Goal: Find specific page/section: Find specific page/section

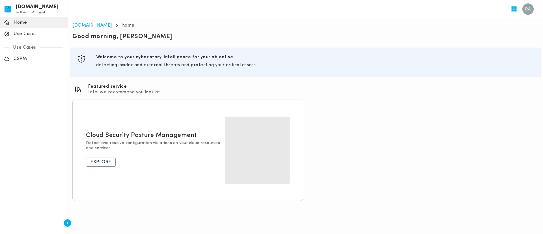
click at [28, 57] on p "CSPM" at bounding box center [39, 59] width 50 height 6
click at [34, 33] on p "Use Cases" at bounding box center [39, 34] width 50 height 6
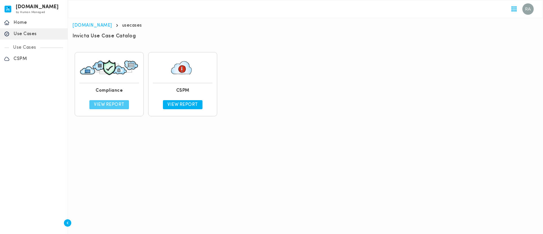
click at [115, 104] on p "View Report" at bounding box center [109, 105] width 31 height 6
